Goal: Check status

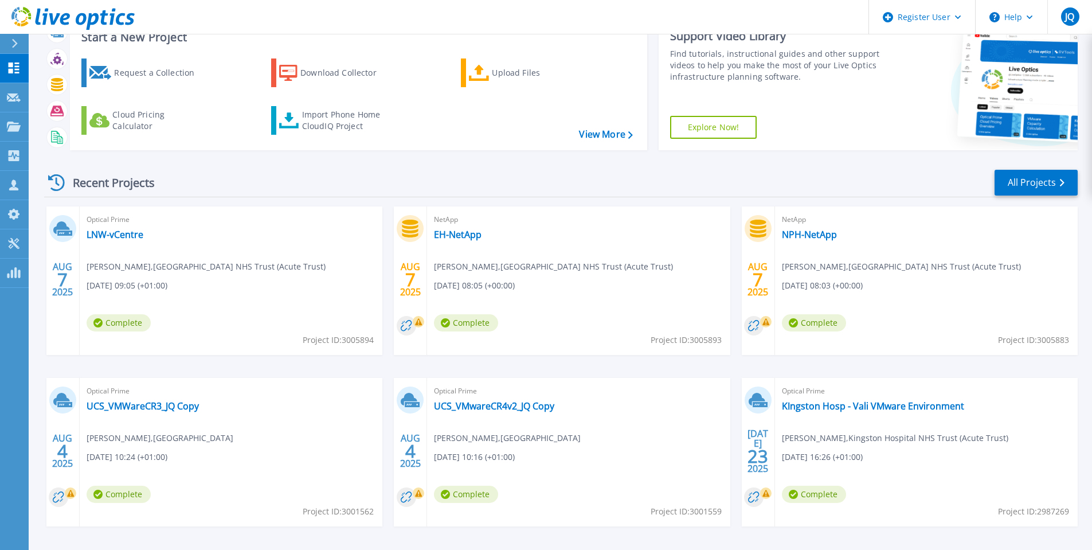
scroll to position [85, 0]
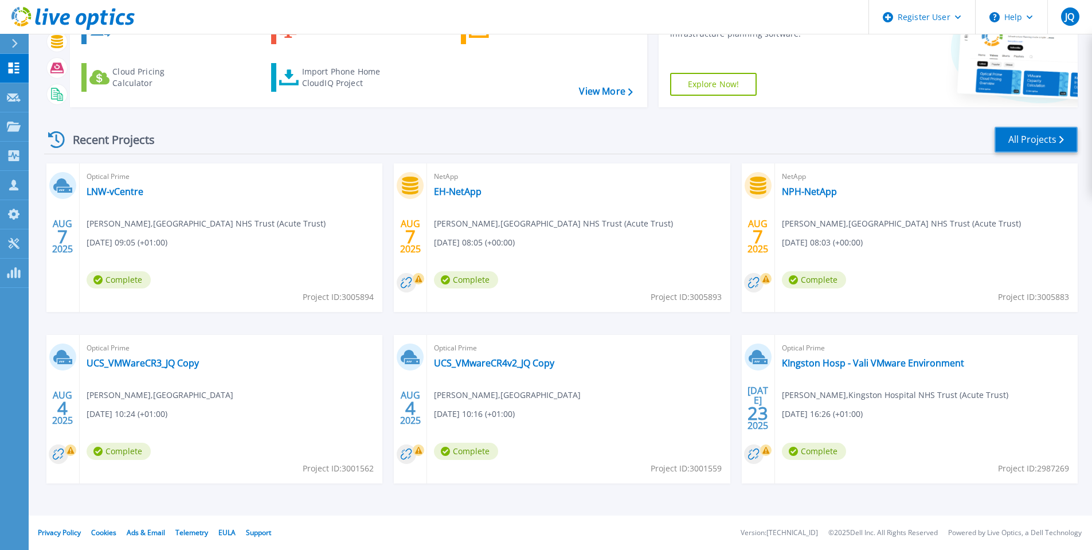
click at [1065, 137] on link "All Projects" at bounding box center [1036, 140] width 83 height 26
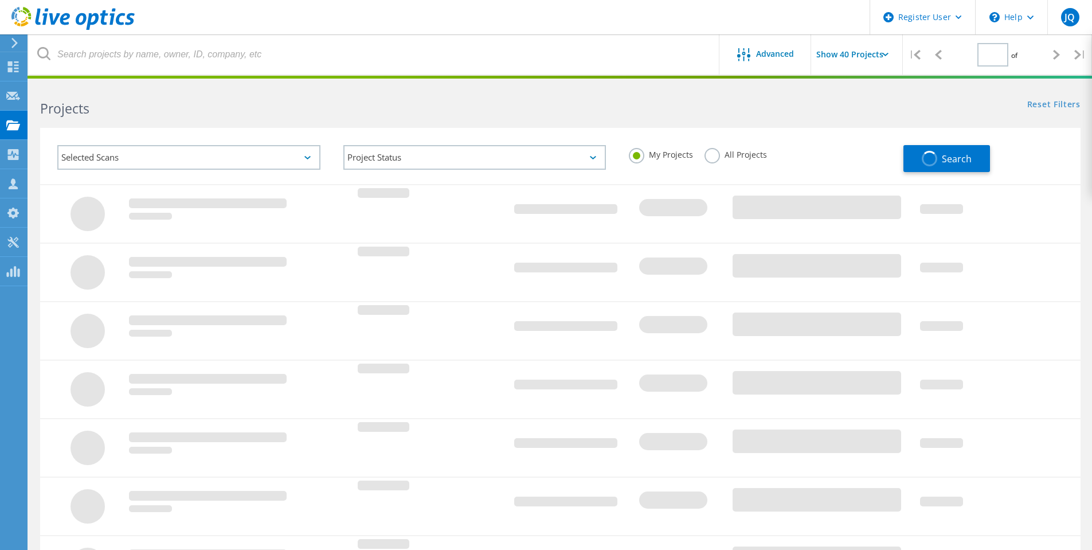
type input "1"
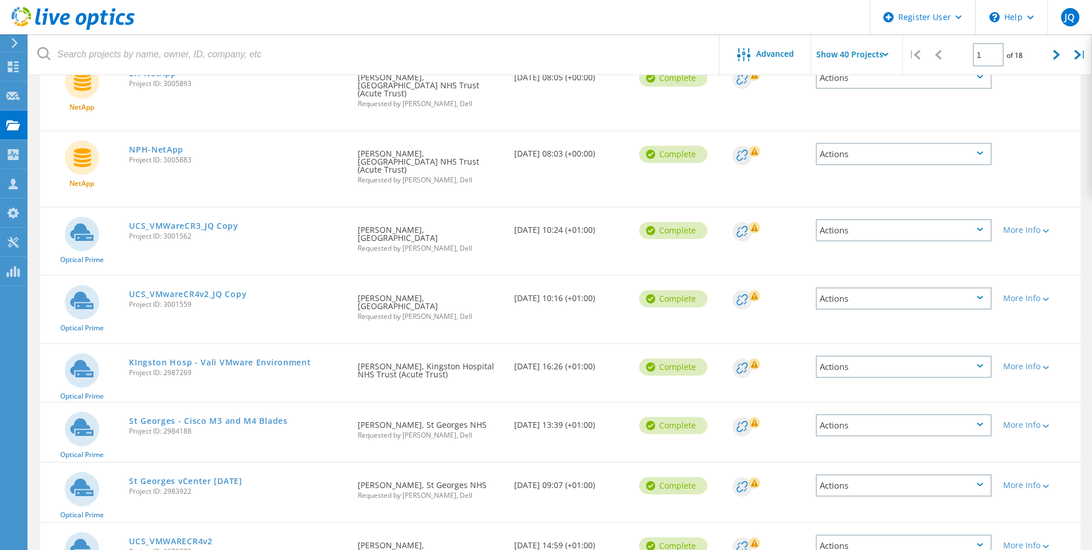
scroll to position [229, 0]
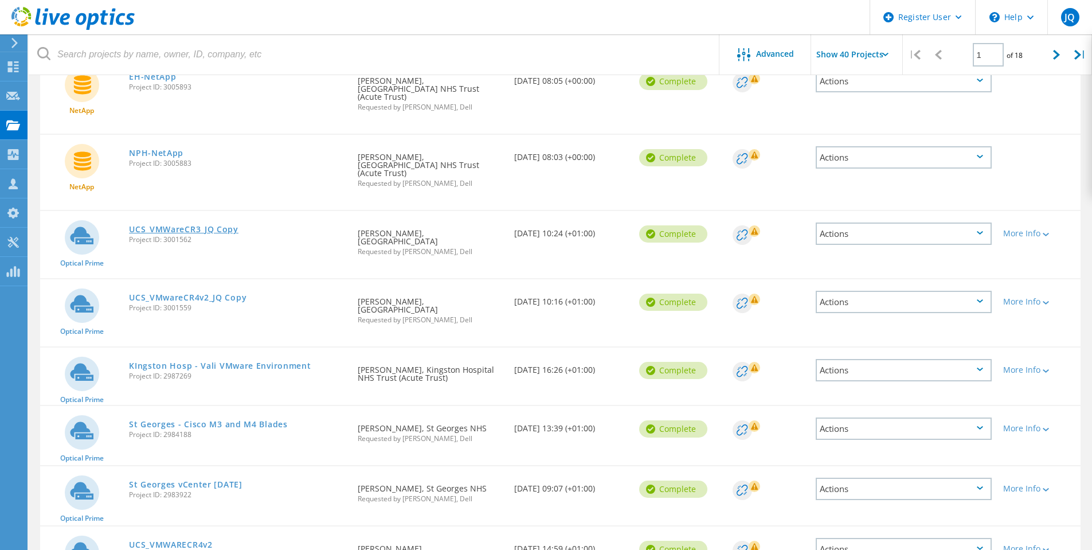
click at [182, 225] on link "UCS_VMWareCR3_JQ Copy" at bounding box center [183, 229] width 109 height 8
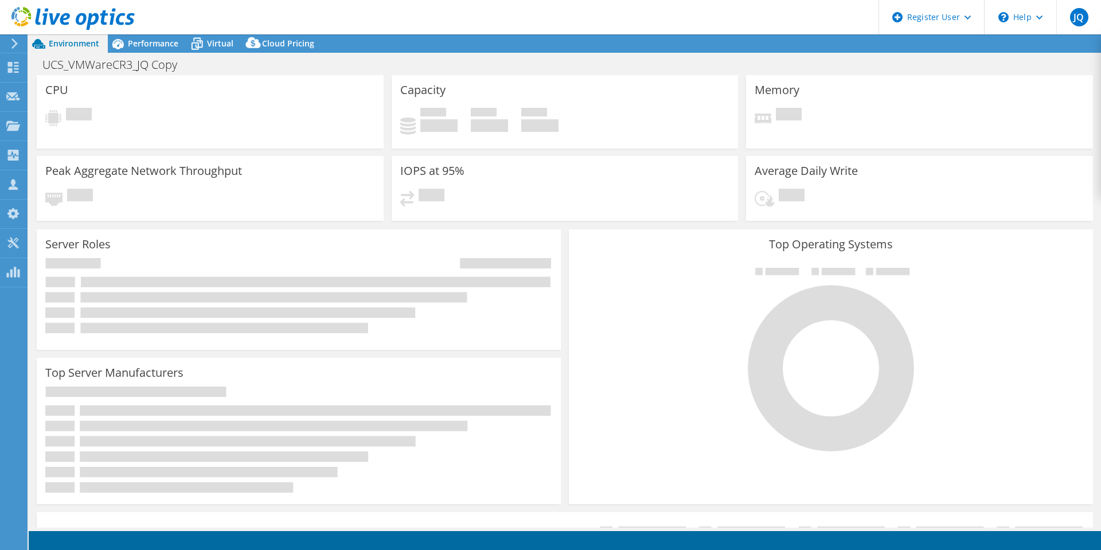
select select "USD"
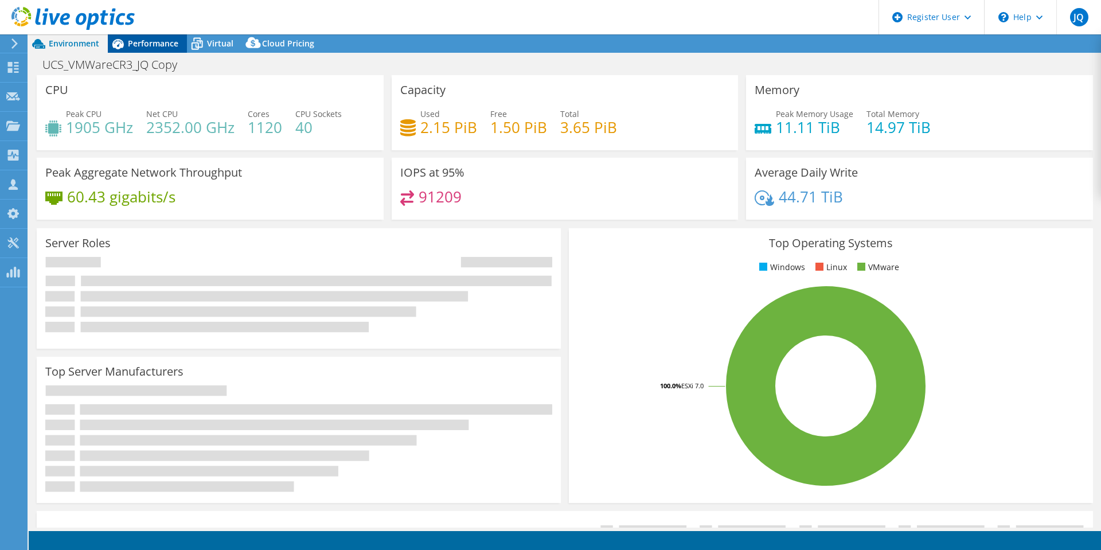
click at [165, 41] on span "Performance" at bounding box center [153, 43] width 50 height 11
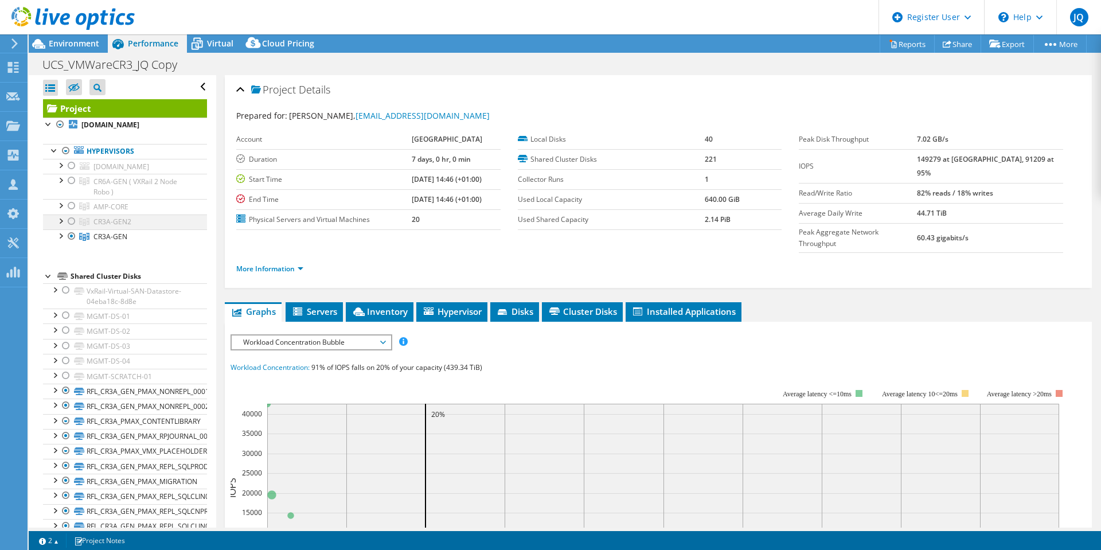
click at [72, 228] on div at bounding box center [71, 221] width 11 height 14
click at [72, 243] on div at bounding box center [71, 236] width 11 height 14
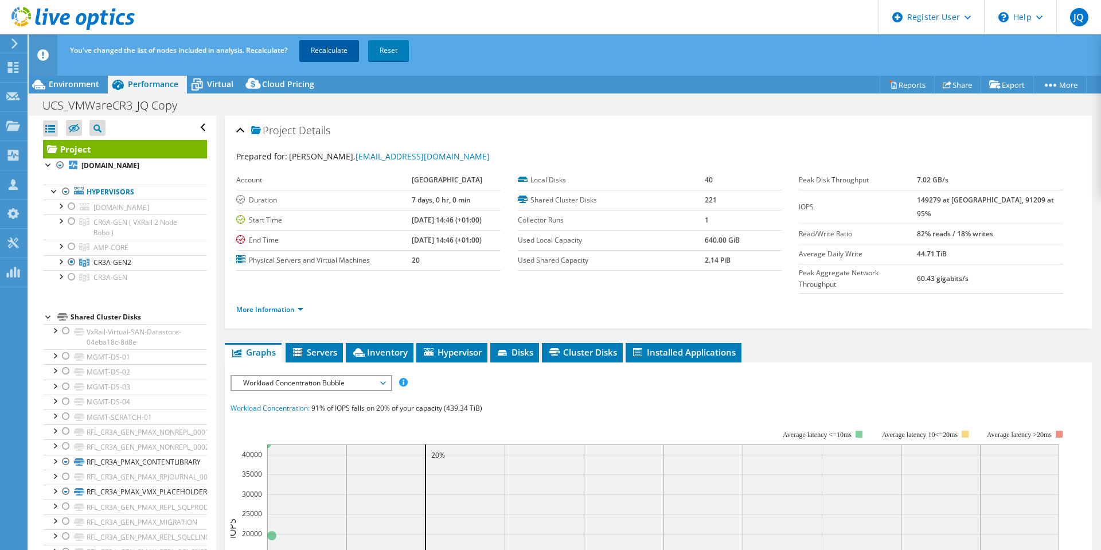
click at [321, 49] on link "Recalculate" at bounding box center [329, 50] width 60 height 21
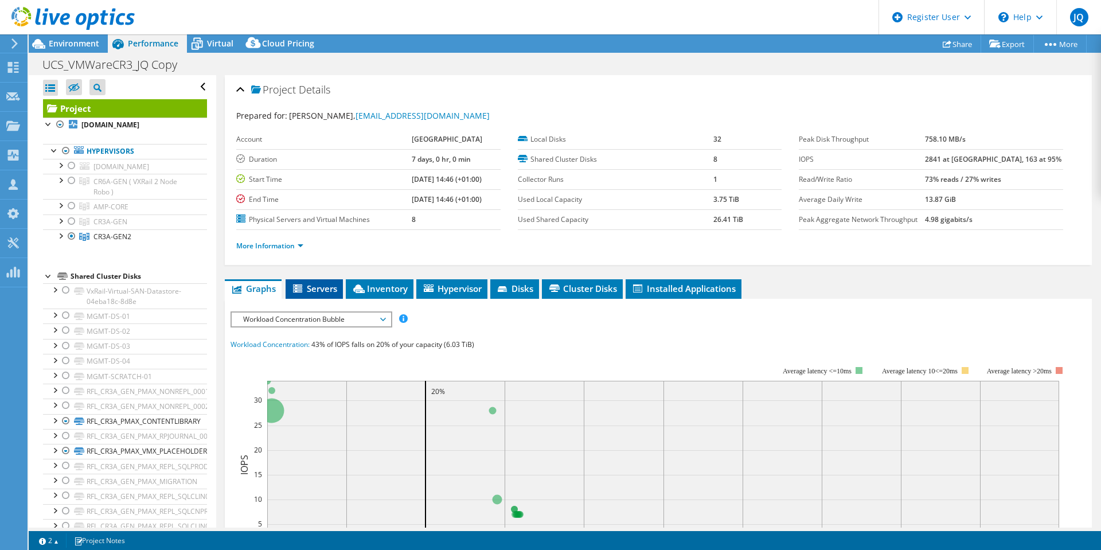
click at [319, 286] on span "Servers" at bounding box center [314, 288] width 46 height 11
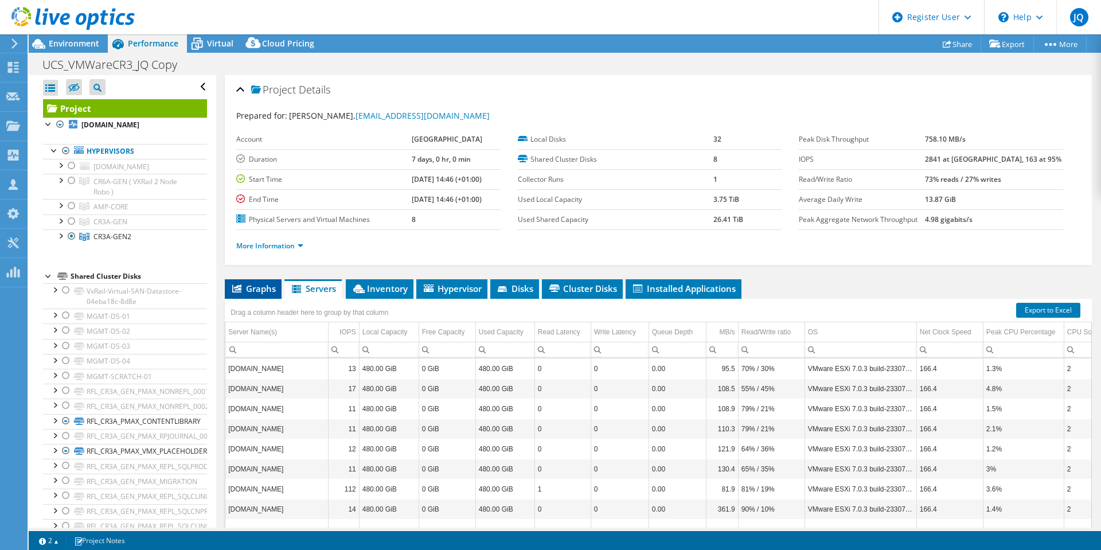
drag, startPoint x: 304, startPoint y: 287, endPoint x: 276, endPoint y: 292, distance: 28.5
click at [303, 289] on li "Servers" at bounding box center [312, 288] width 57 height 19
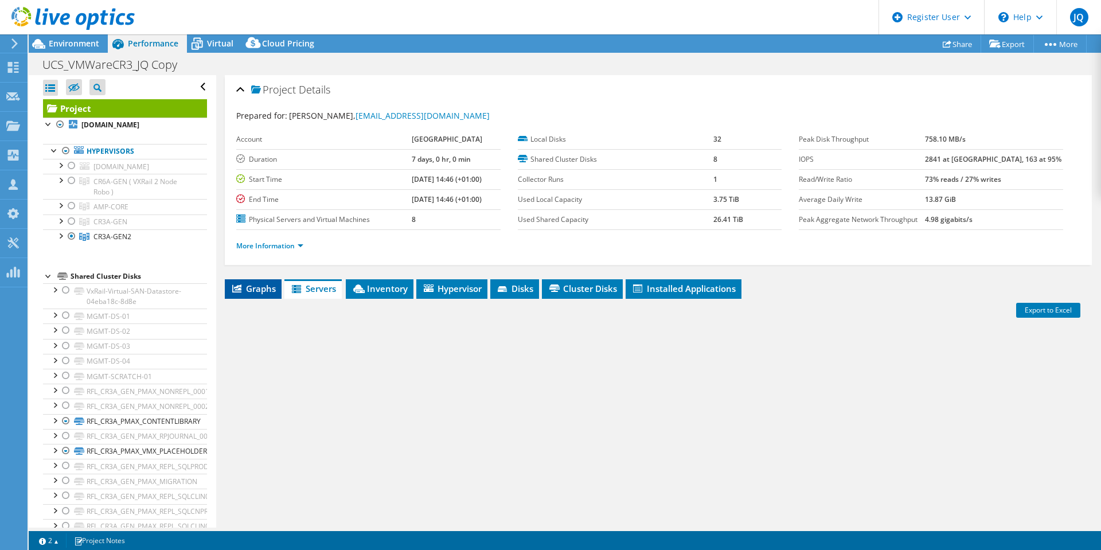
click at [276, 292] on li "Graphs" at bounding box center [253, 288] width 57 height 19
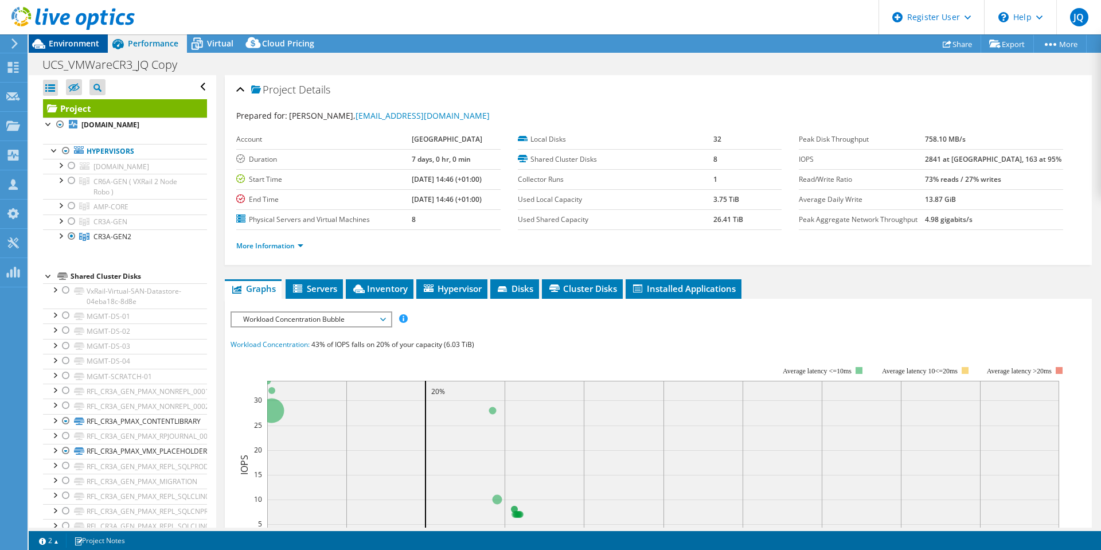
click at [73, 42] on span "Environment" at bounding box center [74, 43] width 50 height 11
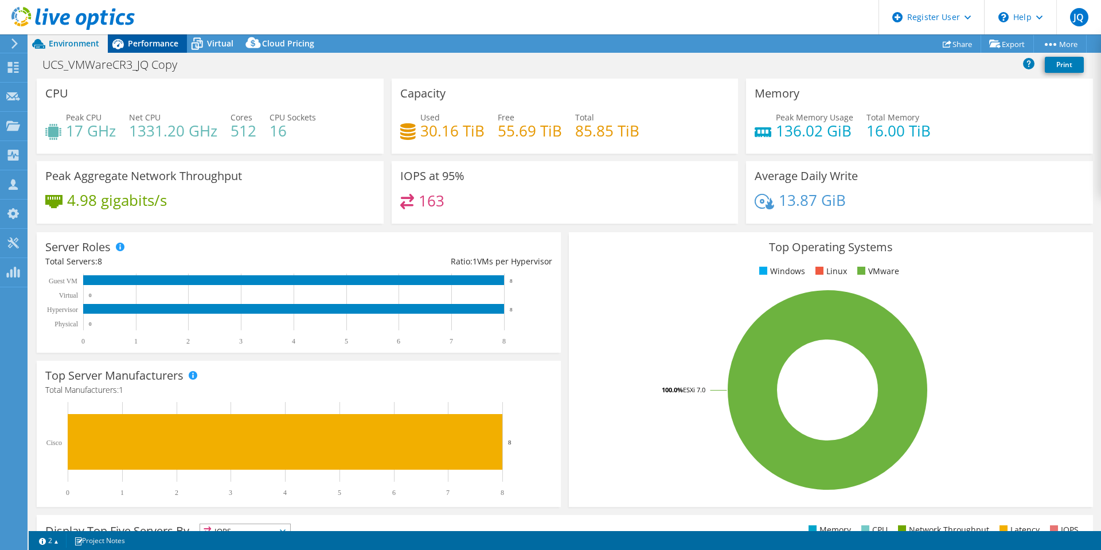
click at [152, 49] on div "Performance" at bounding box center [147, 43] width 79 height 18
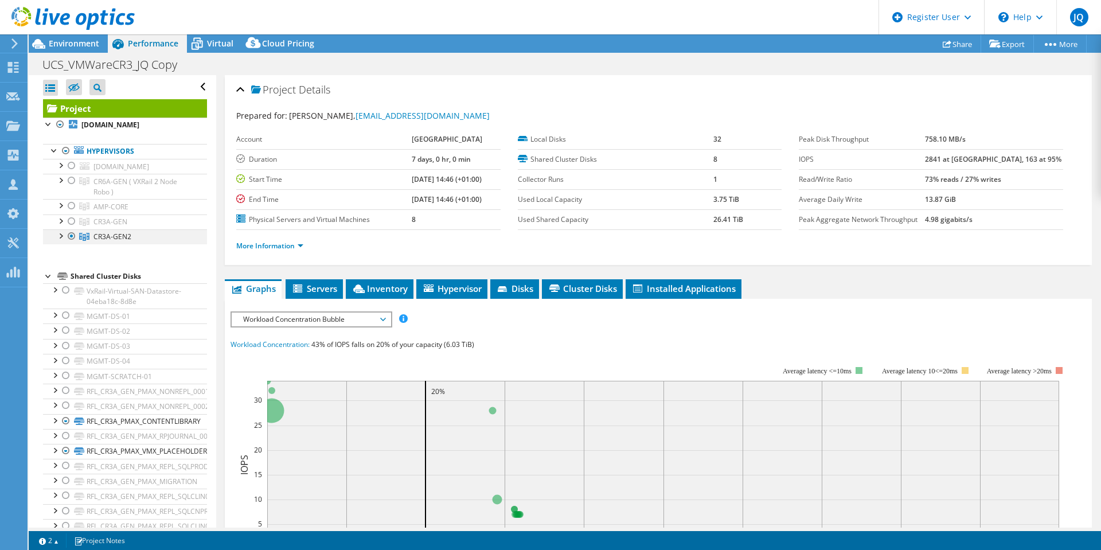
click at [61, 241] on div at bounding box center [59, 234] width 11 height 11
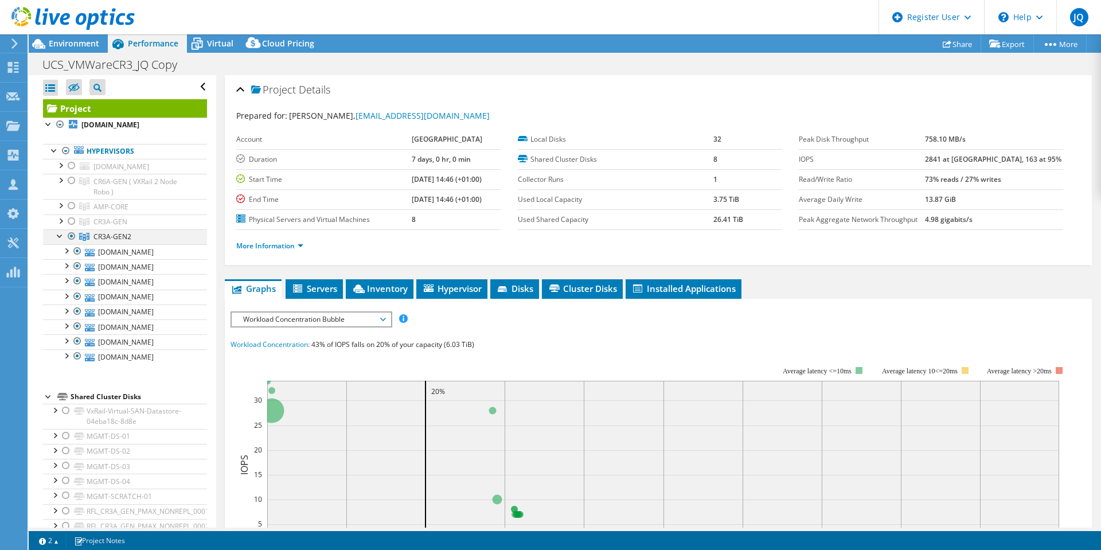
click at [61, 241] on div at bounding box center [59, 234] width 11 height 11
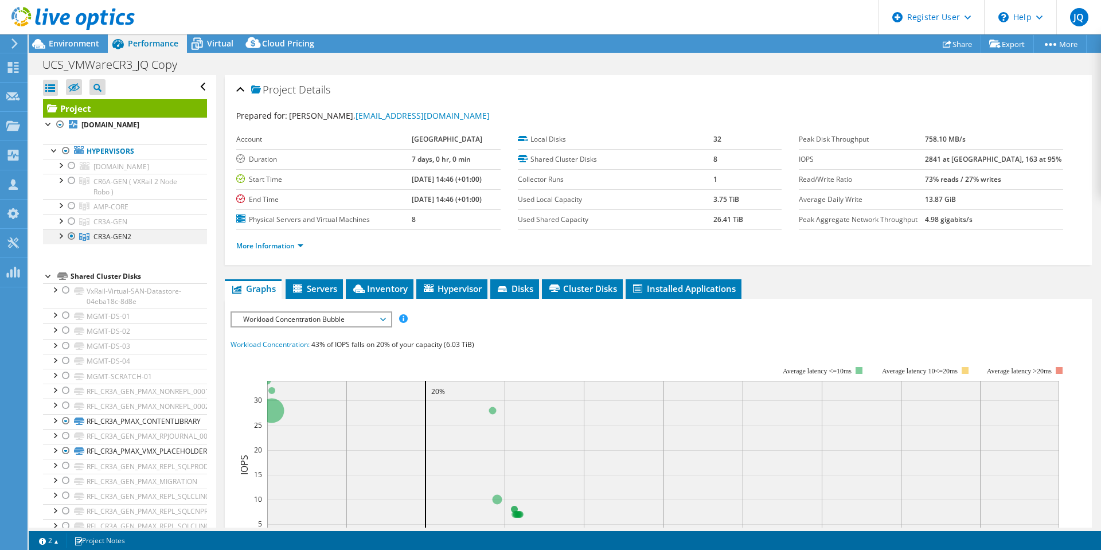
click at [58, 241] on div at bounding box center [59, 234] width 11 height 11
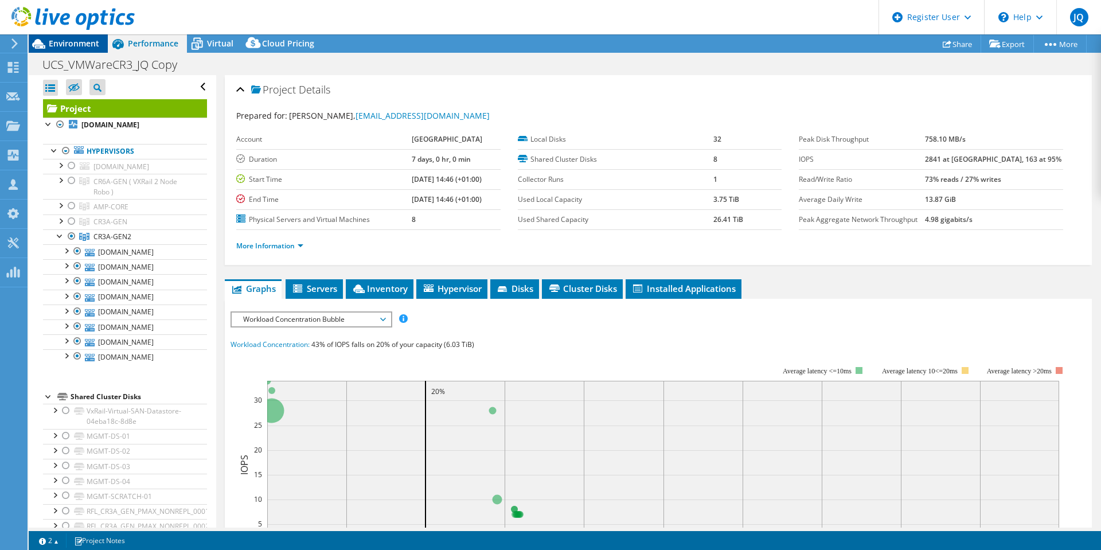
click at [85, 48] on span "Environment" at bounding box center [74, 43] width 50 height 11
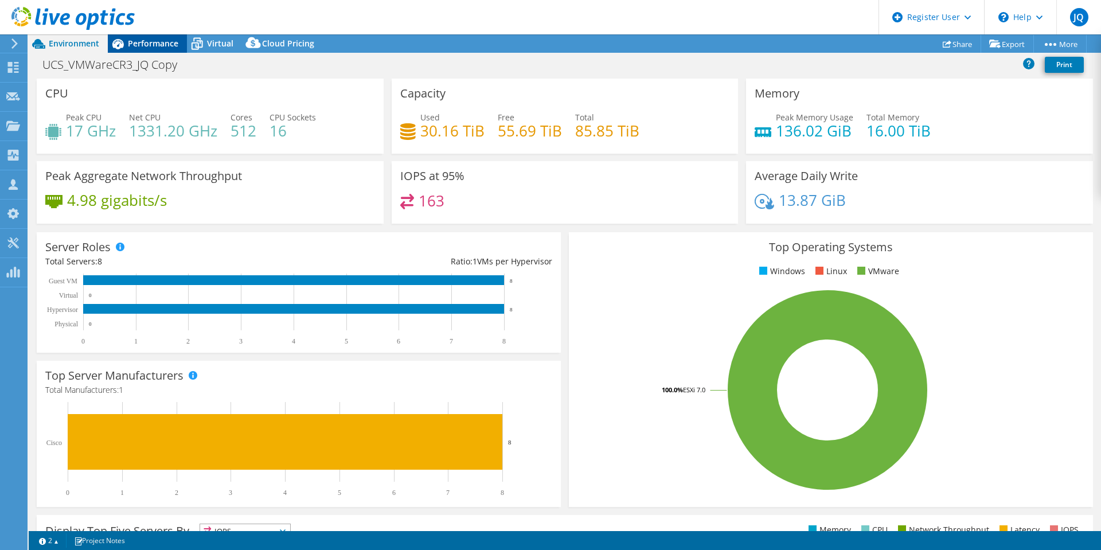
click at [150, 38] on span "Performance" at bounding box center [153, 43] width 50 height 11
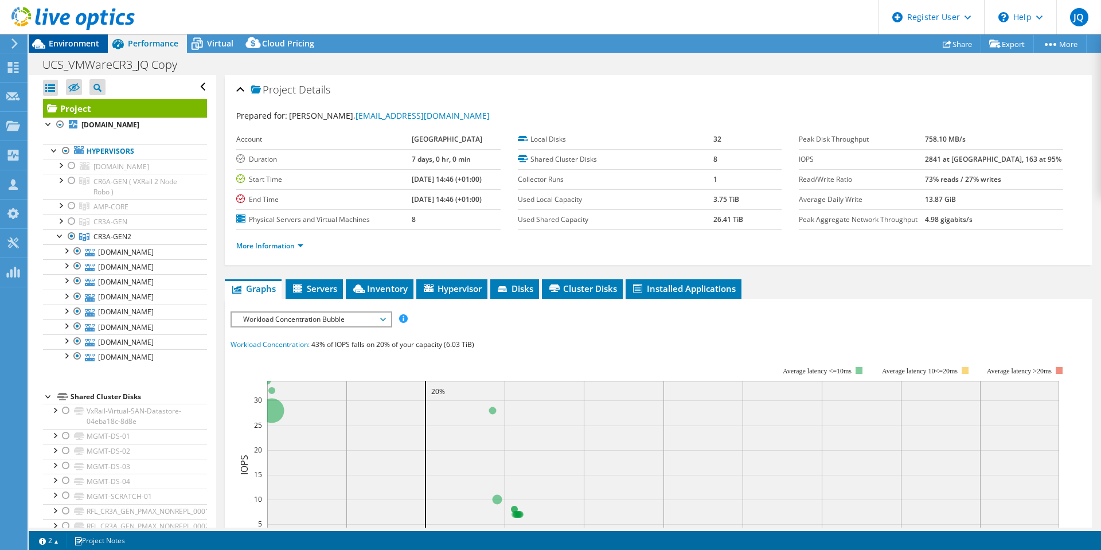
click at [79, 46] on span "Environment" at bounding box center [74, 43] width 50 height 11
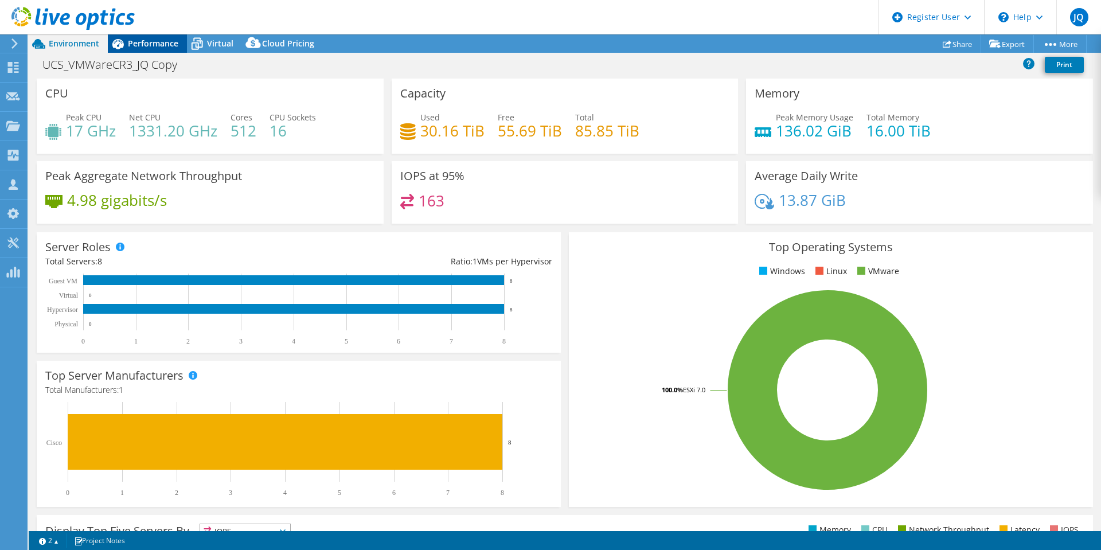
click at [143, 40] on span "Performance" at bounding box center [153, 43] width 50 height 11
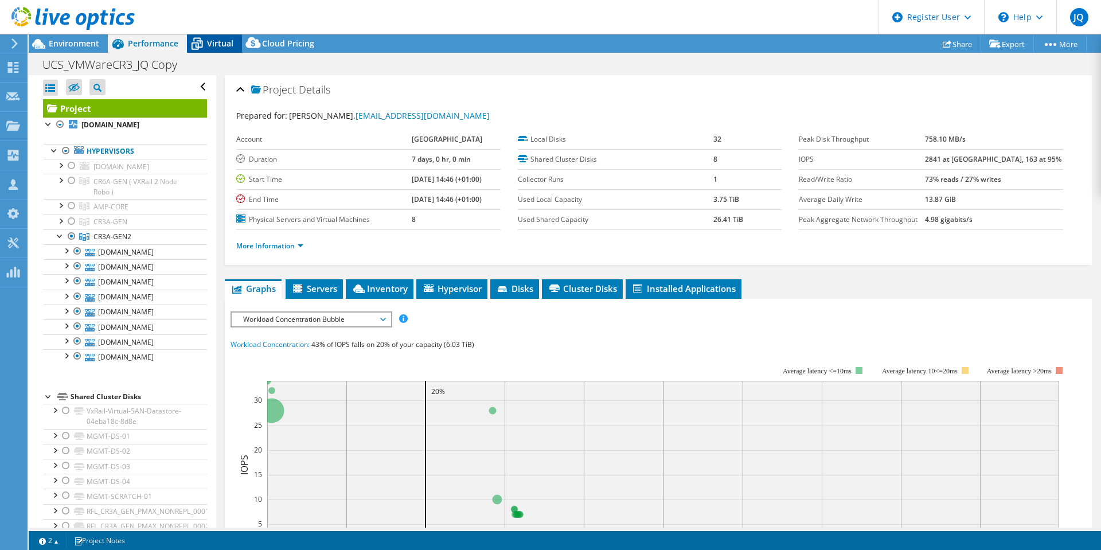
click at [214, 50] on div "Virtual" at bounding box center [214, 43] width 55 height 18
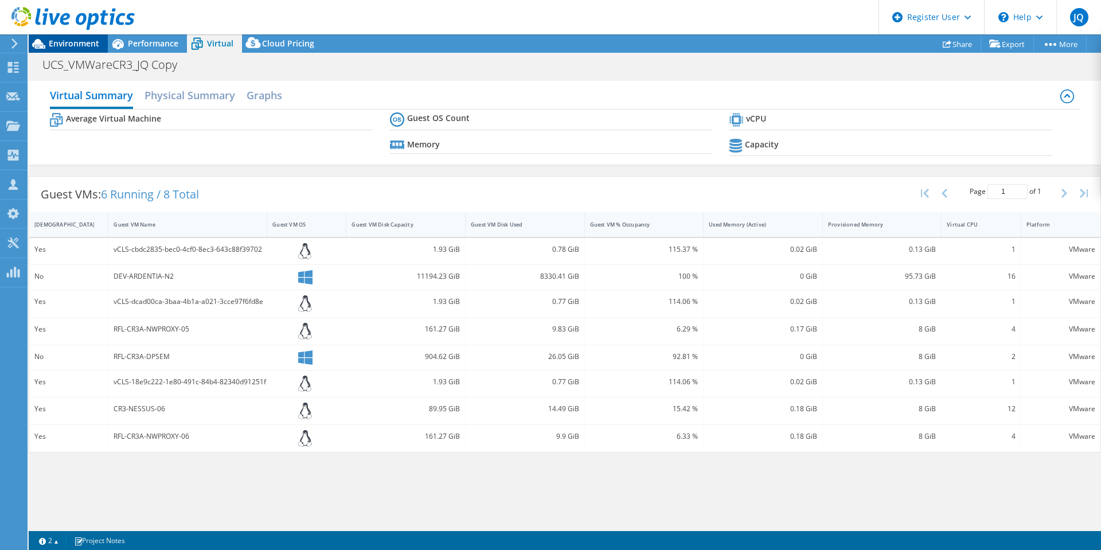
click at [76, 50] on div "Environment" at bounding box center [68, 43] width 79 height 18
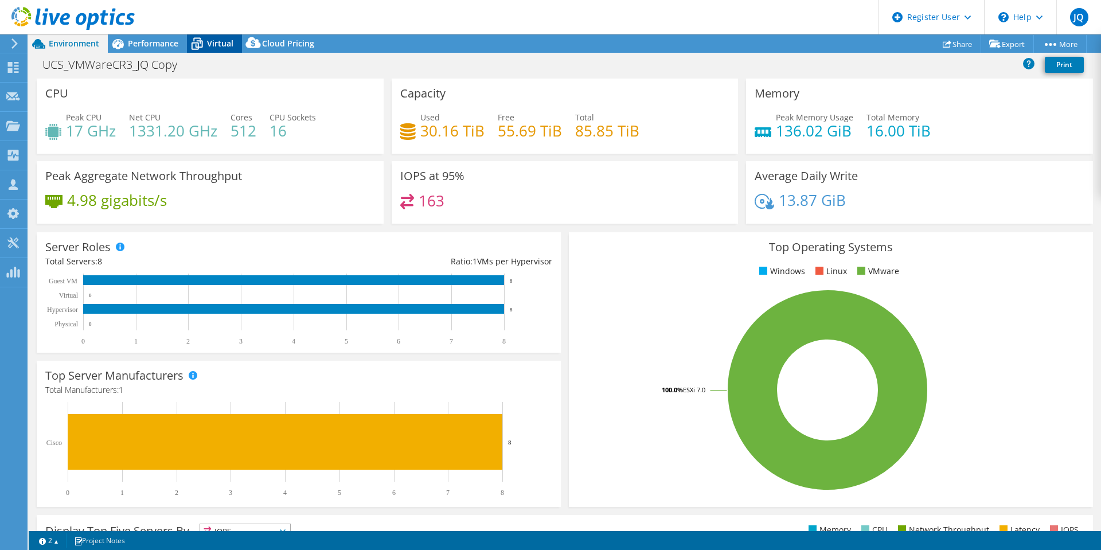
click at [209, 43] on span "Virtual" at bounding box center [220, 43] width 26 height 11
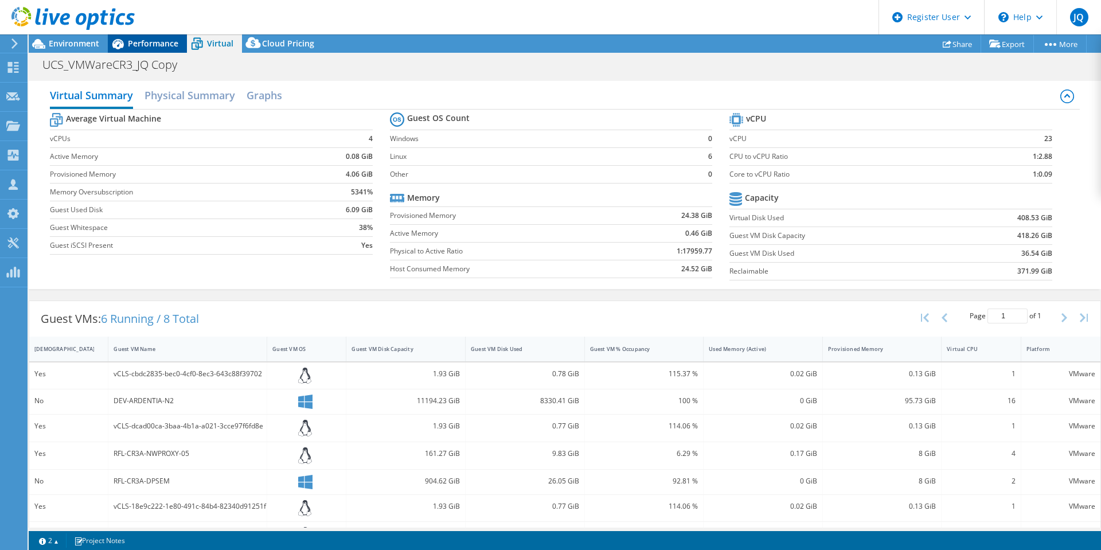
click at [159, 50] on div "Performance" at bounding box center [147, 43] width 79 height 18
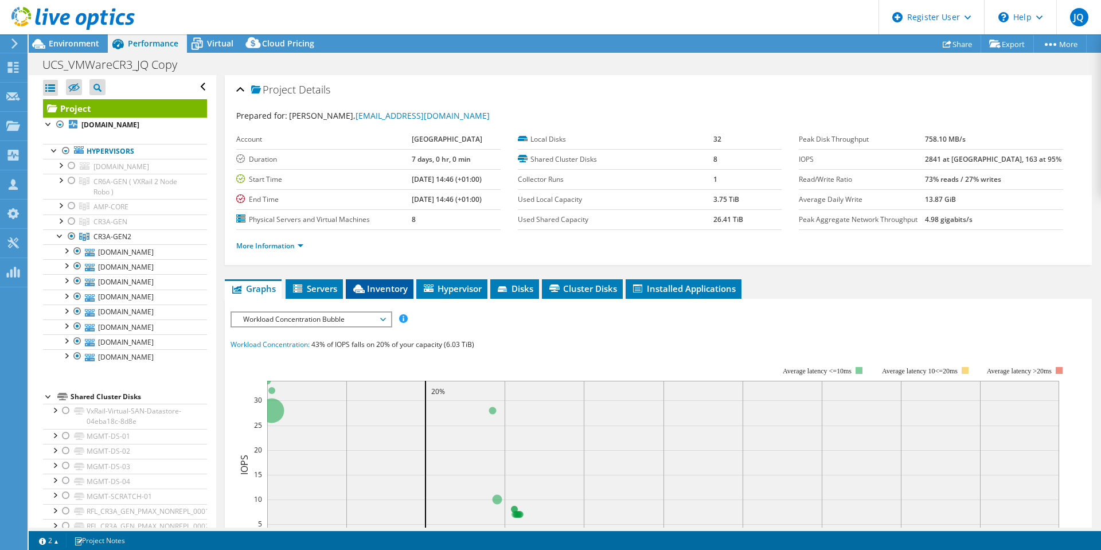
click at [410, 290] on li "Inventory" at bounding box center [380, 288] width 68 height 19
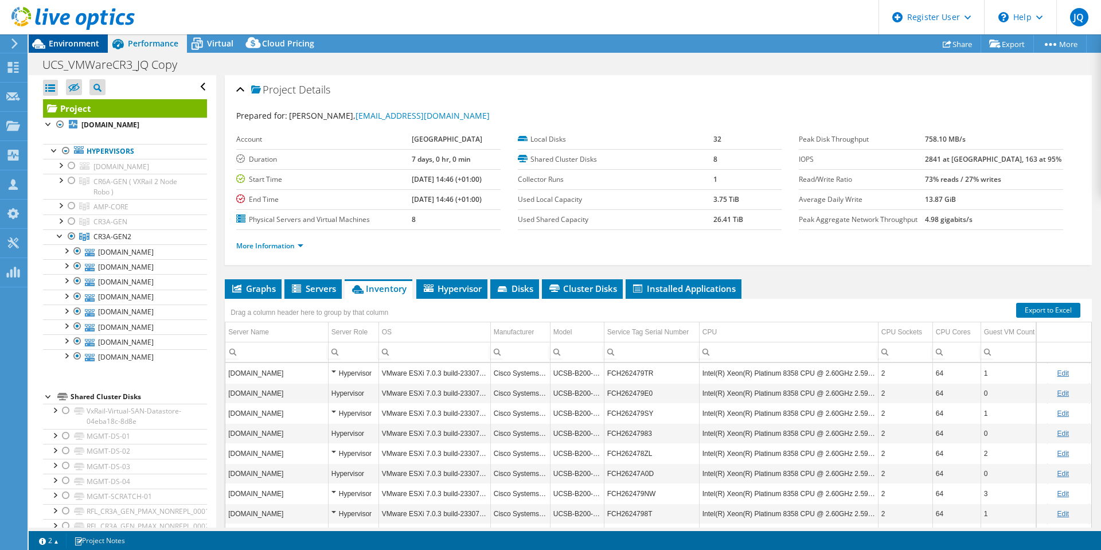
click at [73, 43] on span "Environment" at bounding box center [74, 43] width 50 height 11
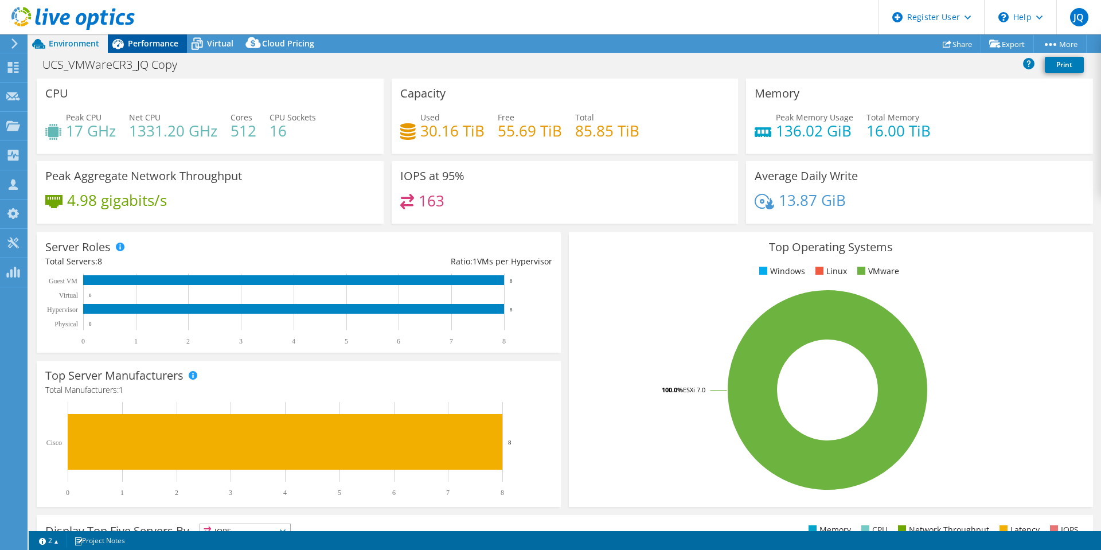
click at [161, 42] on span "Performance" at bounding box center [153, 43] width 50 height 11
